Goal: Transaction & Acquisition: Purchase product/service

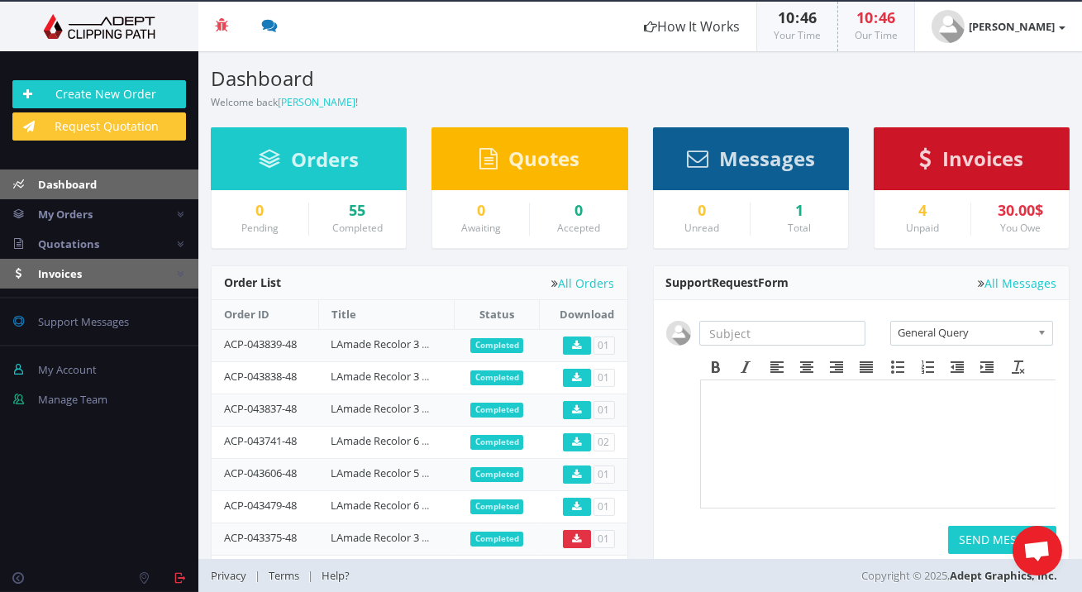
click at [147, 271] on link "Invoices" at bounding box center [99, 274] width 198 height 30
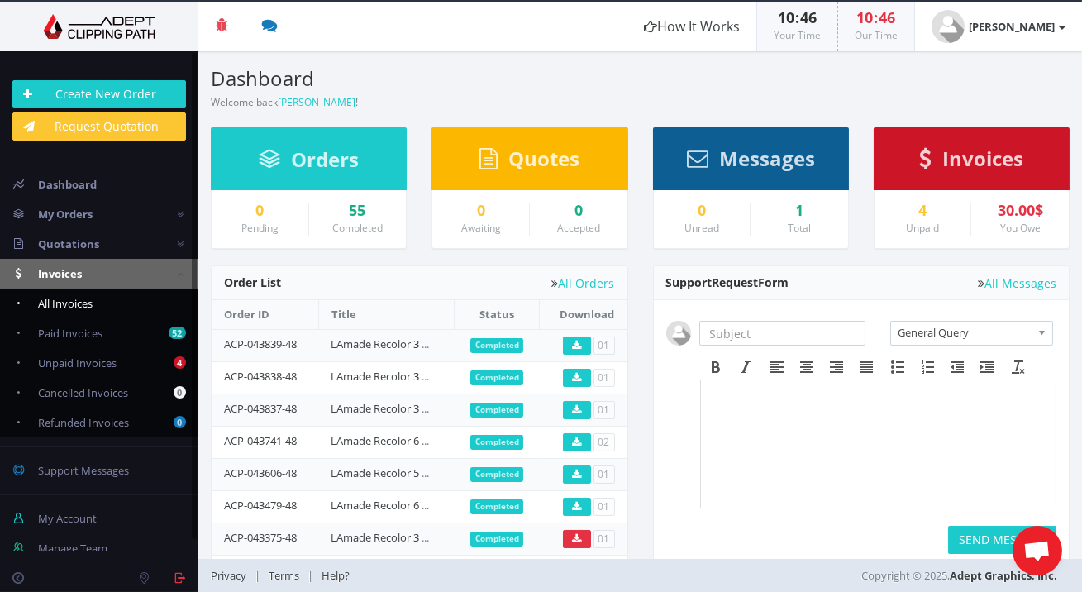
click at [143, 294] on link "All Invoices" at bounding box center [99, 304] width 198 height 30
click at [143, 306] on link "All Invoices" at bounding box center [99, 304] width 198 height 30
click at [69, 305] on span "All Invoices" at bounding box center [65, 303] width 55 height 15
click at [151, 319] on link "52 Paid Invoices" at bounding box center [99, 333] width 198 height 30
click at [147, 308] on link "All Invoices" at bounding box center [99, 304] width 198 height 30
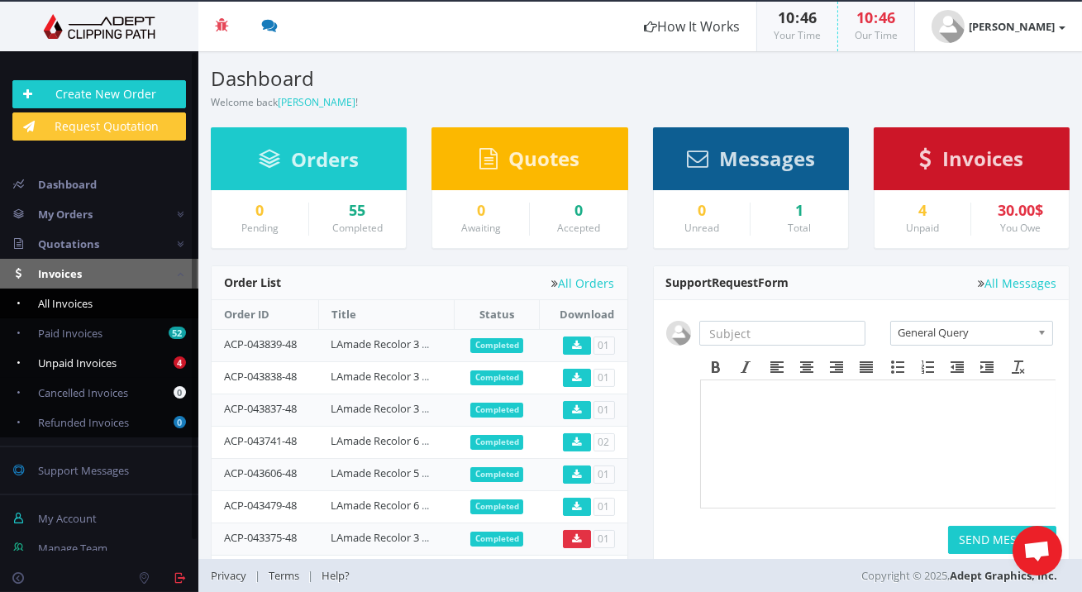
click at [135, 351] on link "4 Unpaid Invoices" at bounding box center [99, 363] width 198 height 30
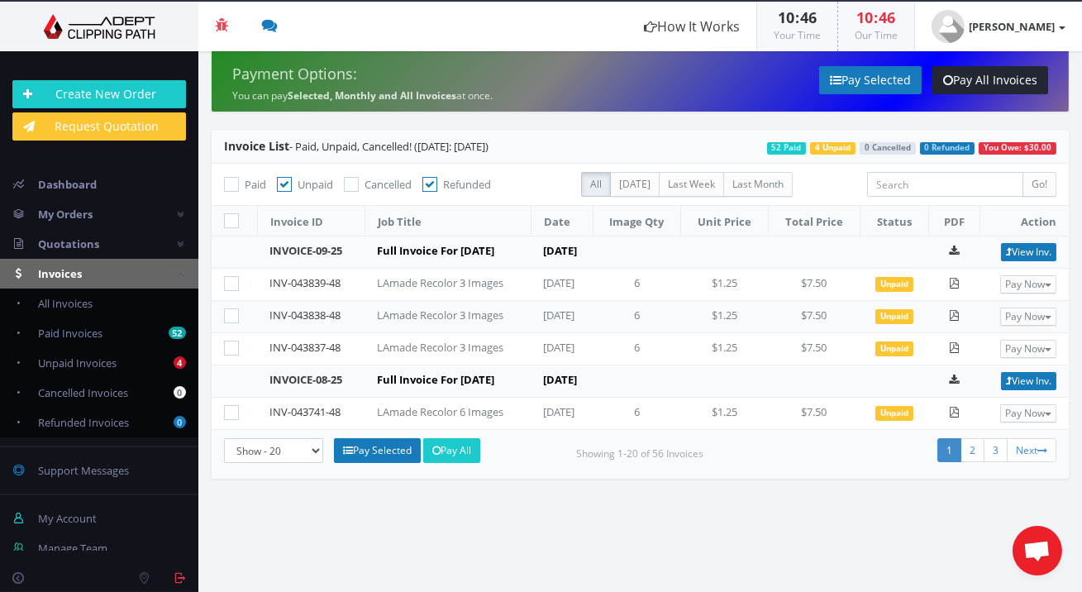
click at [494, 291] on div "LAmade Recolor 3 Images" at bounding box center [447, 283] width 141 height 16
click at [906, 292] on span "Unpaid" at bounding box center [895, 284] width 38 height 15
click at [398, 301] on td "LAmade Recolor 3 Images" at bounding box center [448, 285] width 166 height 32
click at [103, 294] on link "All Invoices" at bounding box center [99, 304] width 198 height 30
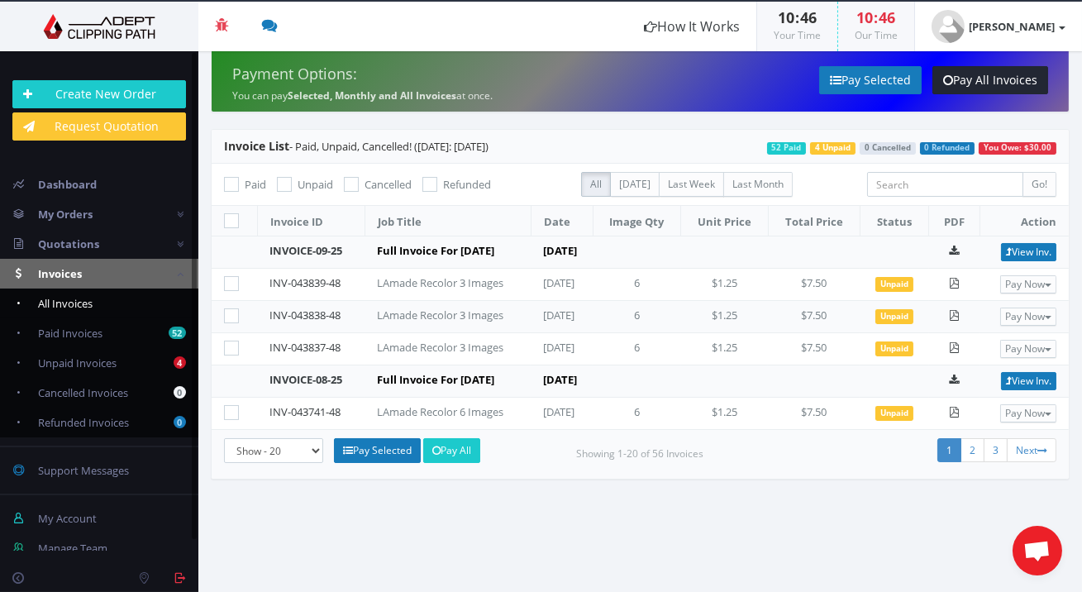
checkbox input "false"
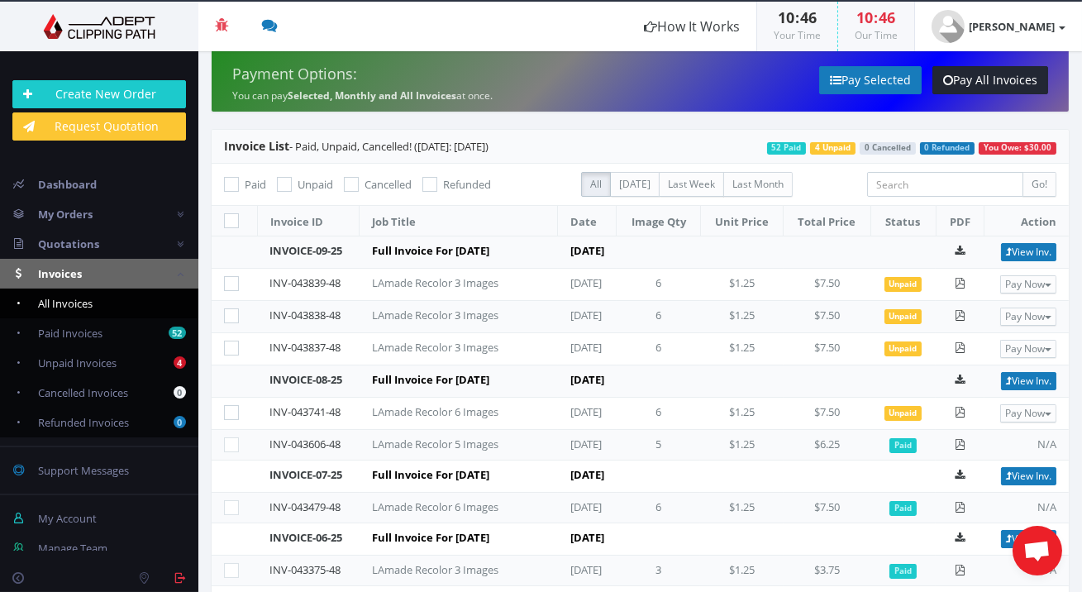
click at [608, 430] on td "[DATE]" at bounding box center [587, 414] width 59 height 32
click at [575, 333] on td "[DATE]" at bounding box center [587, 317] width 59 height 32
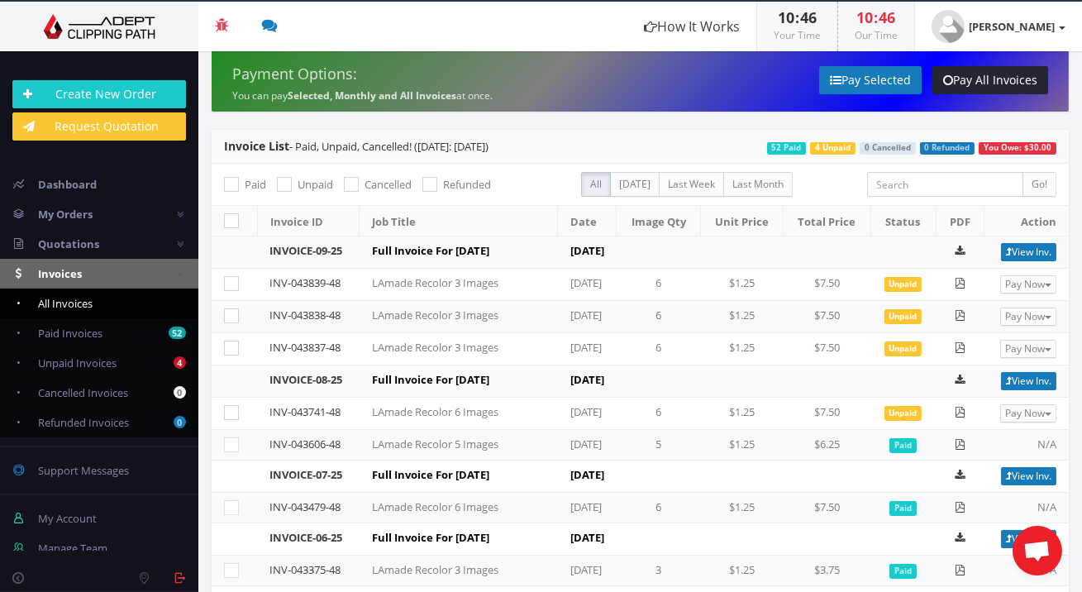
click at [575, 333] on td "[DATE]" at bounding box center [587, 317] width 59 height 32
click at [581, 298] on td "[DATE]" at bounding box center [587, 285] width 59 height 32
click at [579, 325] on td "[DATE]" at bounding box center [587, 317] width 59 height 32
click at [580, 362] on td "[DATE]" at bounding box center [587, 349] width 59 height 32
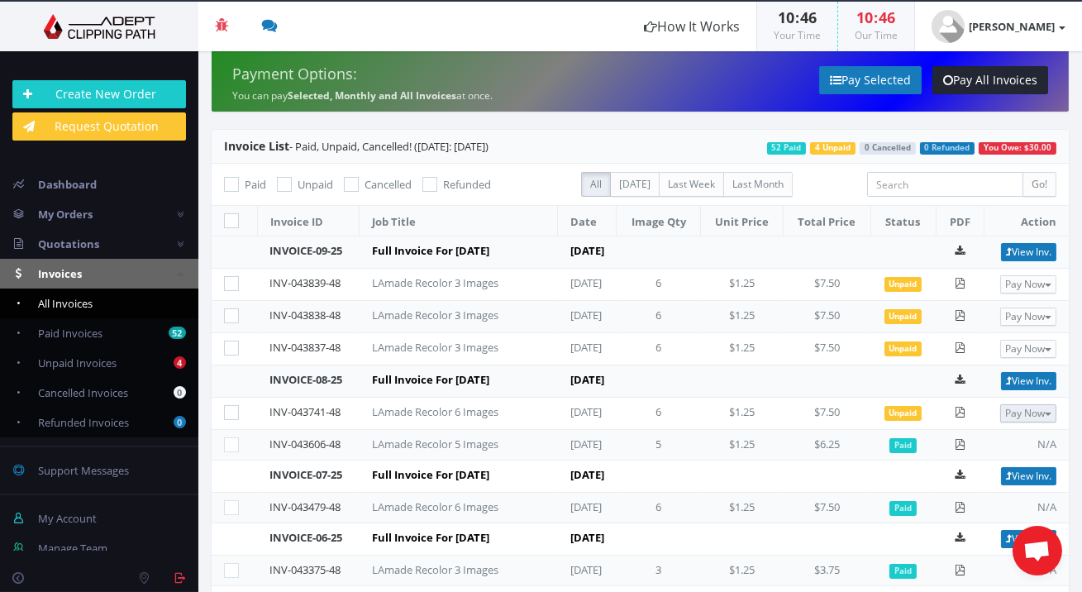
click at [1032, 423] on button "Pay Now" at bounding box center [1029, 413] width 56 height 18
click at [1022, 454] on link "PayPal" at bounding box center [990, 441] width 131 height 25
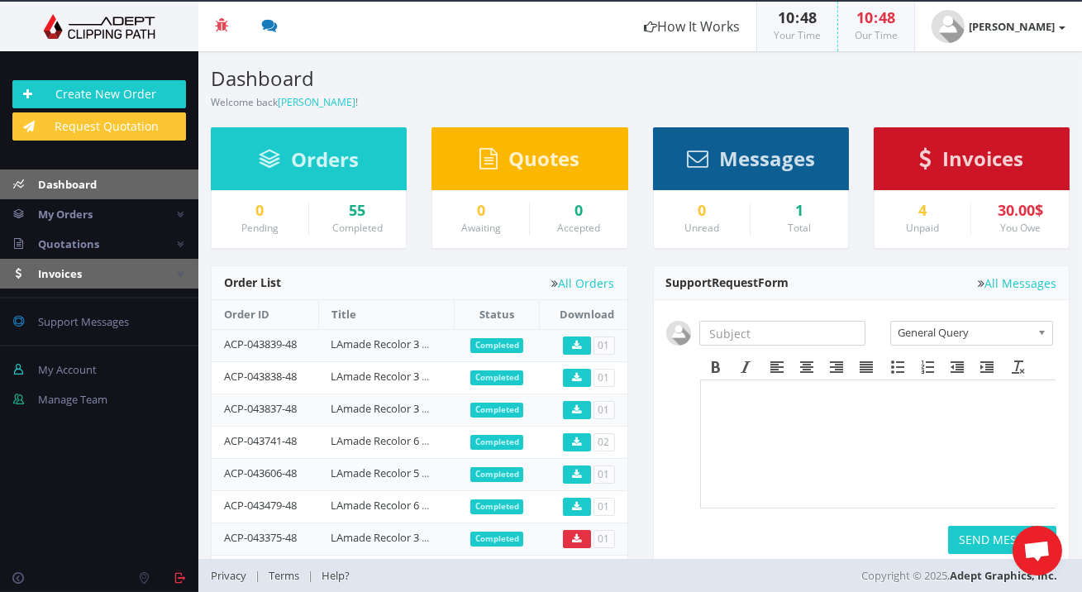
click at [121, 268] on link "Invoices" at bounding box center [99, 274] width 198 height 30
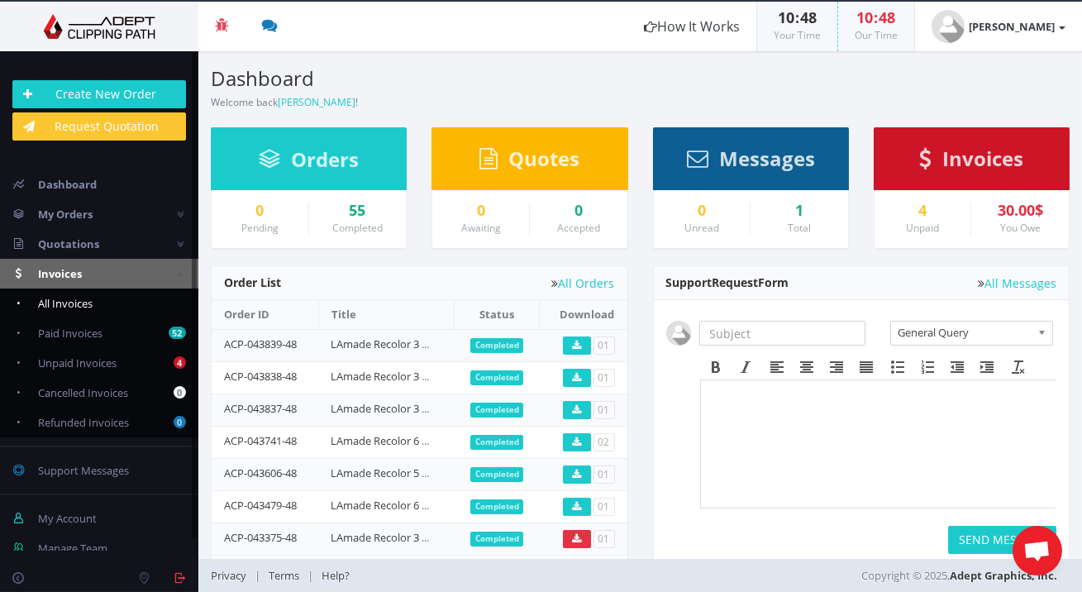
click at [124, 303] on link "All Invoices" at bounding box center [99, 304] width 198 height 30
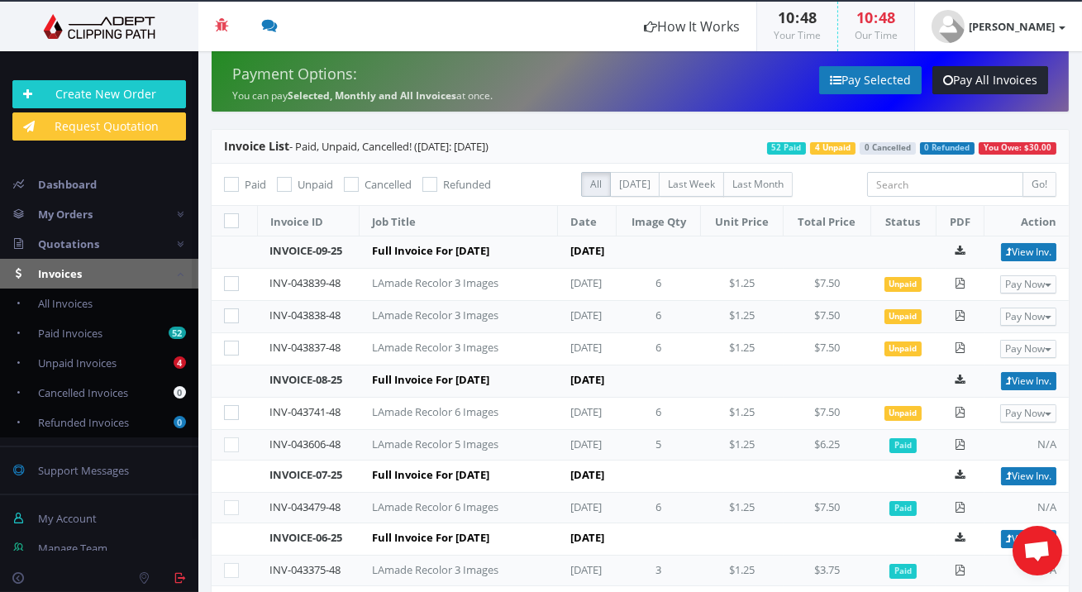
click at [810, 430] on td "$7.50" at bounding box center [827, 414] width 87 height 32
click at [490, 430] on td "LAmade Recolor 6 Images" at bounding box center [459, 414] width 198 height 32
click at [1028, 423] on button "Pay Now" at bounding box center [1029, 413] width 56 height 18
click at [1006, 474] on span "Credit Card" at bounding box center [986, 466] width 65 height 16
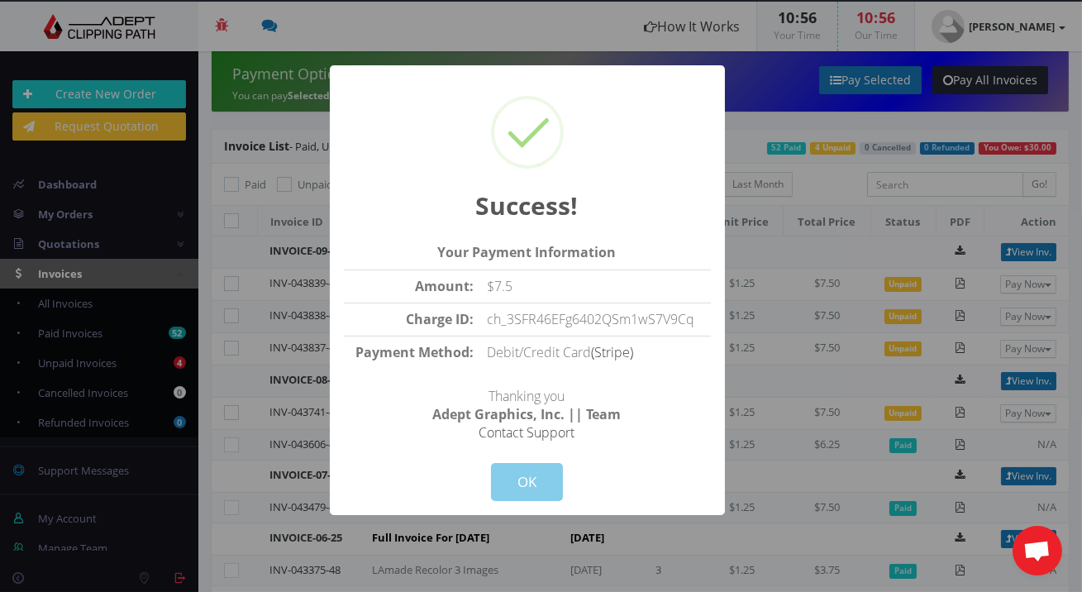
click at [520, 488] on button "OK" at bounding box center [527, 482] width 72 height 38
